Goal: Task Accomplishment & Management: Manage account settings

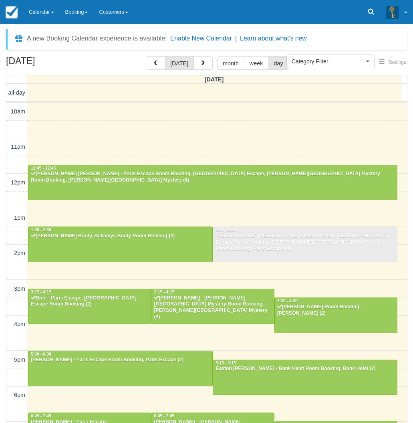
select select
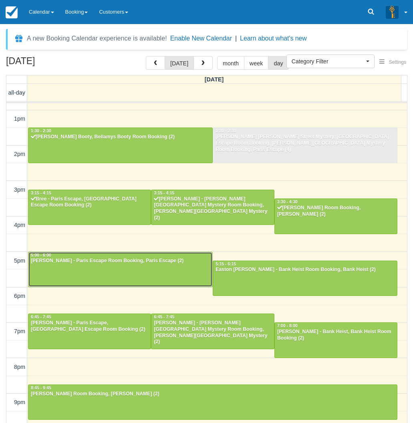
click at [114, 266] on div at bounding box center [120, 269] width 184 height 34
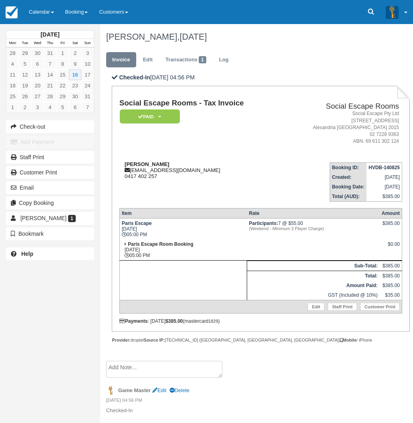
drag, startPoint x: 164, startPoint y: 164, endPoint x: 123, endPoint y: 165, distance: 41.3
click at [123, 165] on div "Kelly Saretzki kellysara@gmail.com 0417 402 257" at bounding box center [200, 170] width 162 height 18
copy strong "Kelly Saretzki"
click at [182, 185] on td "Kelly Saretzki kellysara@gmail.com 0417 402 257" at bounding box center [200, 179] width 162 height 46
click at [44, 13] on link "Calendar" at bounding box center [41, 12] width 36 height 24
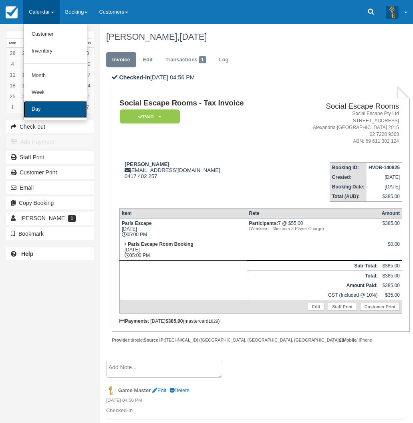
click at [54, 104] on link "Day" at bounding box center [55, 109] width 63 height 17
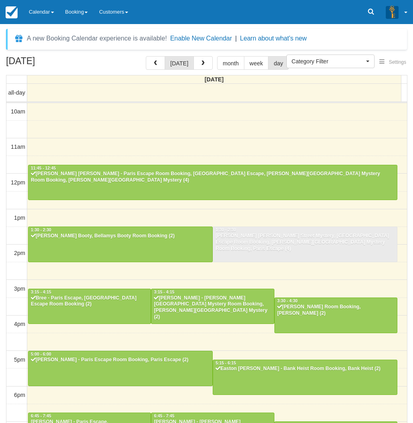
select select
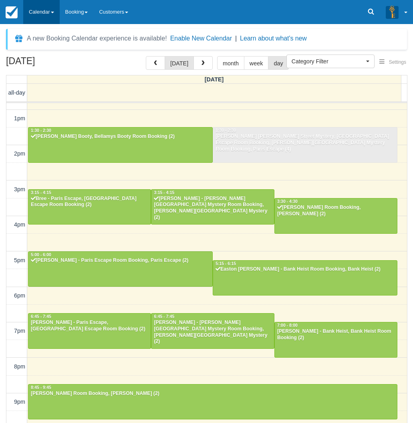
click at [46, 15] on link "Calendar" at bounding box center [41, 12] width 36 height 24
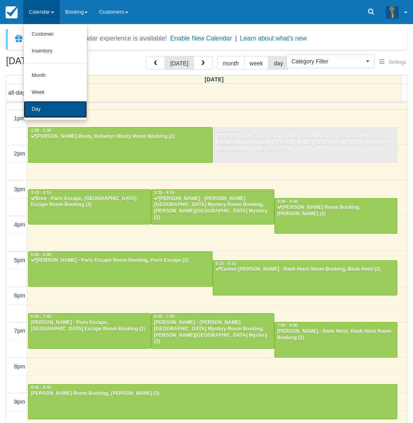
click at [57, 114] on link "Day" at bounding box center [55, 109] width 63 height 17
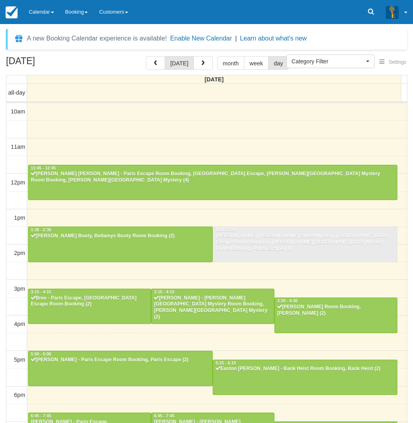
select select
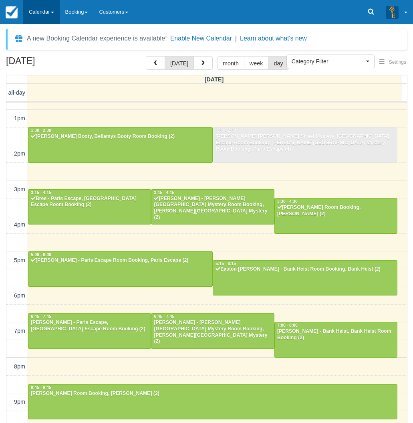
click at [35, 20] on link "Calendar" at bounding box center [41, 12] width 36 height 24
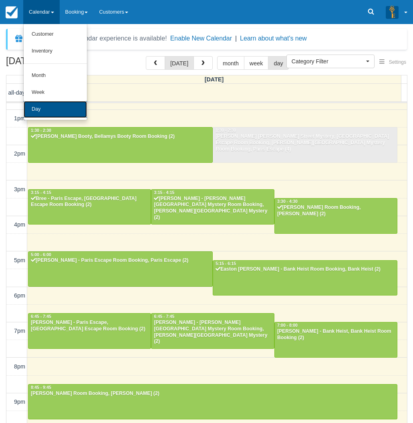
click at [38, 105] on link "Day" at bounding box center [55, 109] width 63 height 17
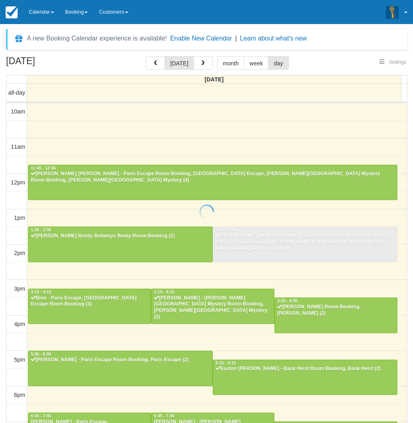
select select
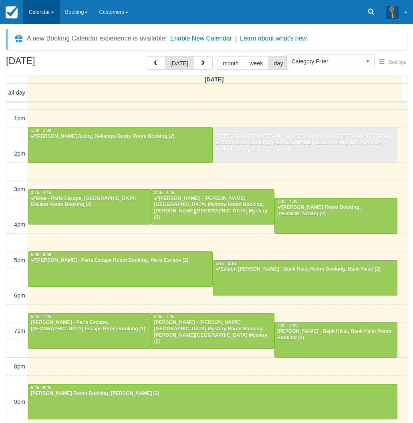
click at [39, 14] on link "Calendar" at bounding box center [41, 12] width 36 height 24
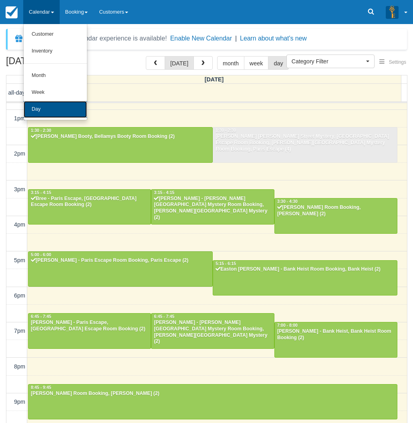
click at [61, 108] on link "Day" at bounding box center [55, 109] width 63 height 17
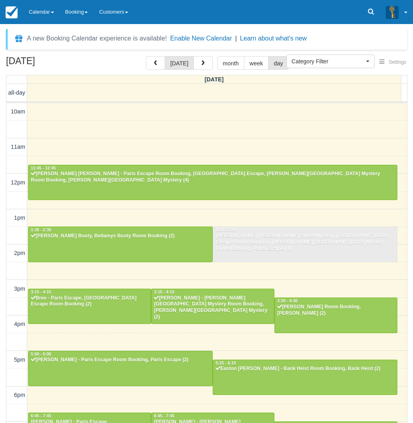
select select
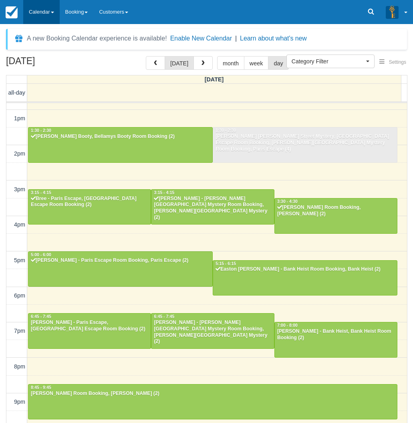
click at [39, 22] on link "Calendar" at bounding box center [41, 12] width 36 height 24
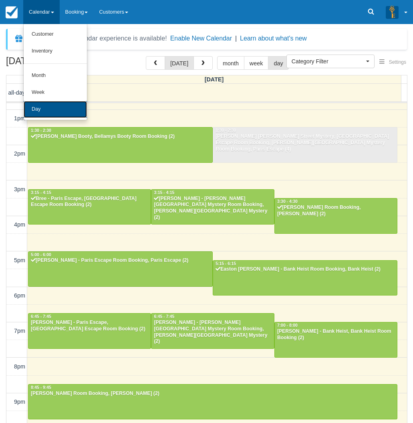
click at [54, 114] on link "Day" at bounding box center [55, 109] width 63 height 17
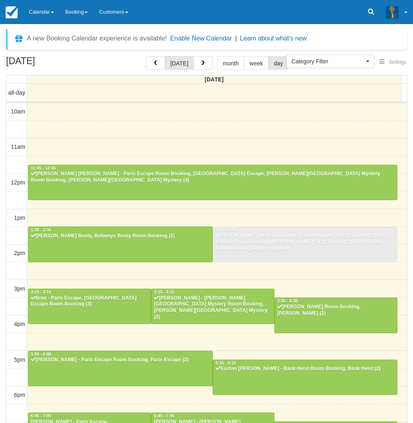
select select
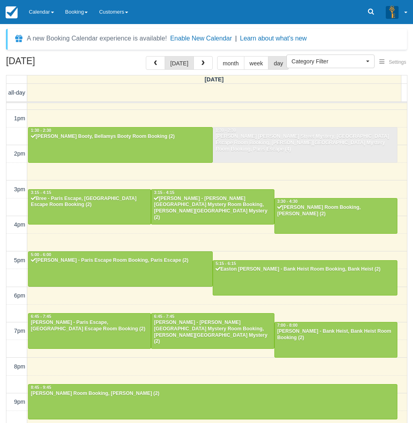
drag, startPoint x: 74, startPoint y: 64, endPoint x: 6, endPoint y: 64, distance: 68.1
click at [6, 64] on h2 "[DATE]" at bounding box center [56, 63] width 101 height 15
click at [65, 58] on h2 "[DATE]" at bounding box center [56, 63] width 101 height 15
drag, startPoint x: 74, startPoint y: 62, endPoint x: 4, endPoint y: 64, distance: 70.9
click at [4, 64] on div "August 16, 2025 today month week day Saturday all-day 10am 11am 12pm 1pm 2pm 3p…" at bounding box center [206, 251] width 413 height 390
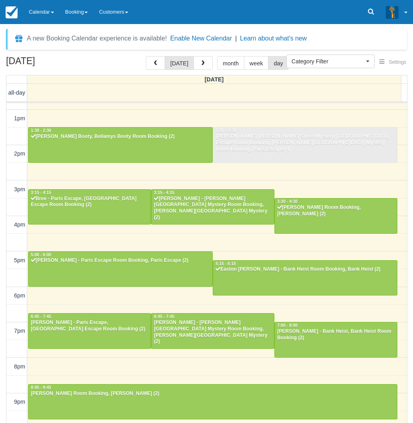
click at [12, 61] on h2 "[DATE]" at bounding box center [56, 63] width 101 height 15
drag, startPoint x: 18, startPoint y: 61, endPoint x: 71, endPoint y: 60, distance: 52.9
click at [71, 60] on h2 "[DATE]" at bounding box center [56, 63] width 101 height 15
drag, startPoint x: 73, startPoint y: 60, endPoint x: 8, endPoint y: 62, distance: 64.9
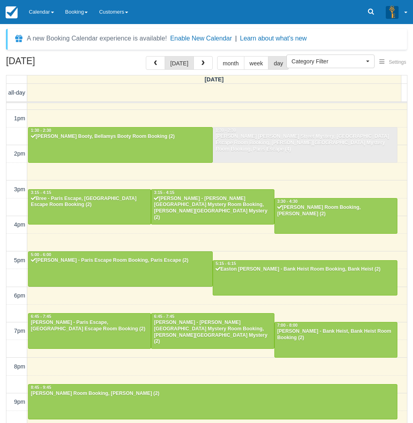
click at [8, 62] on h2 "[DATE]" at bounding box center [56, 63] width 101 height 15
click at [36, 13] on link "Calendar" at bounding box center [41, 12] width 36 height 24
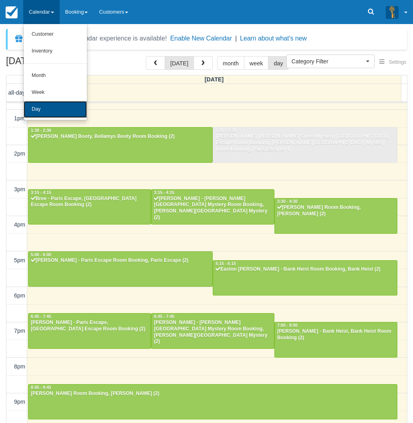
click at [46, 105] on link "Day" at bounding box center [55, 109] width 63 height 17
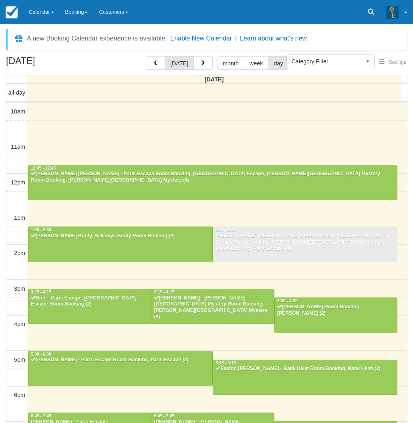
select select
